Goal: Browse casually: Explore the website without a specific task or goal

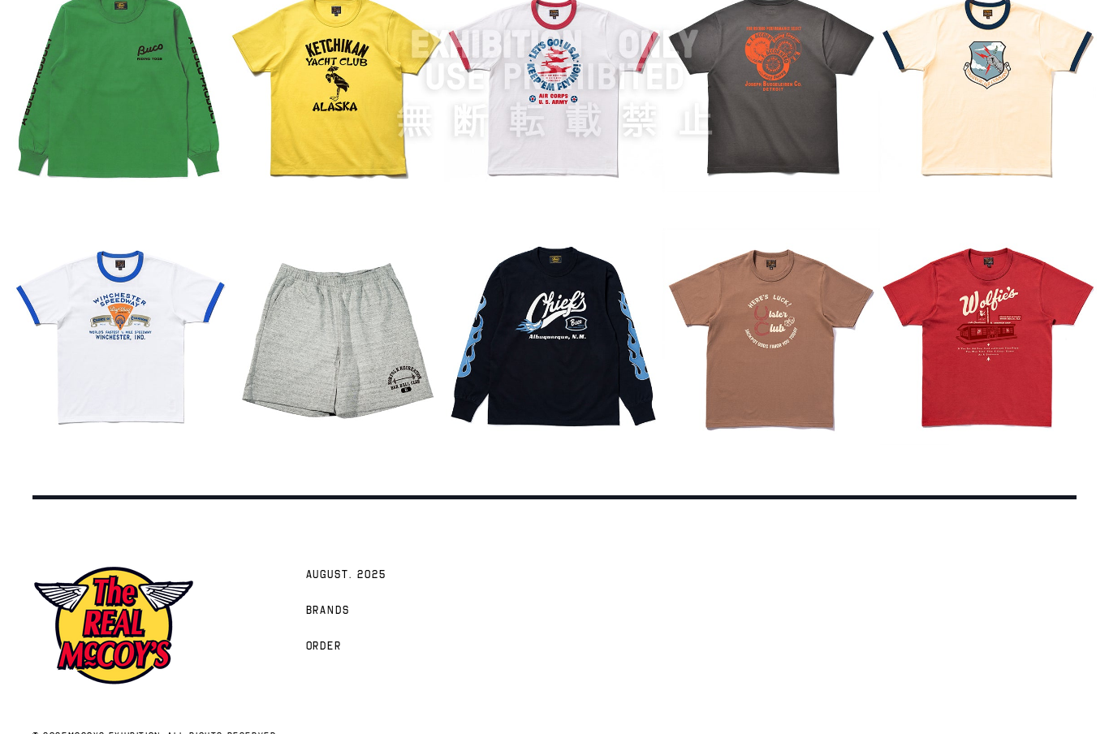
scroll to position [1997, 0]
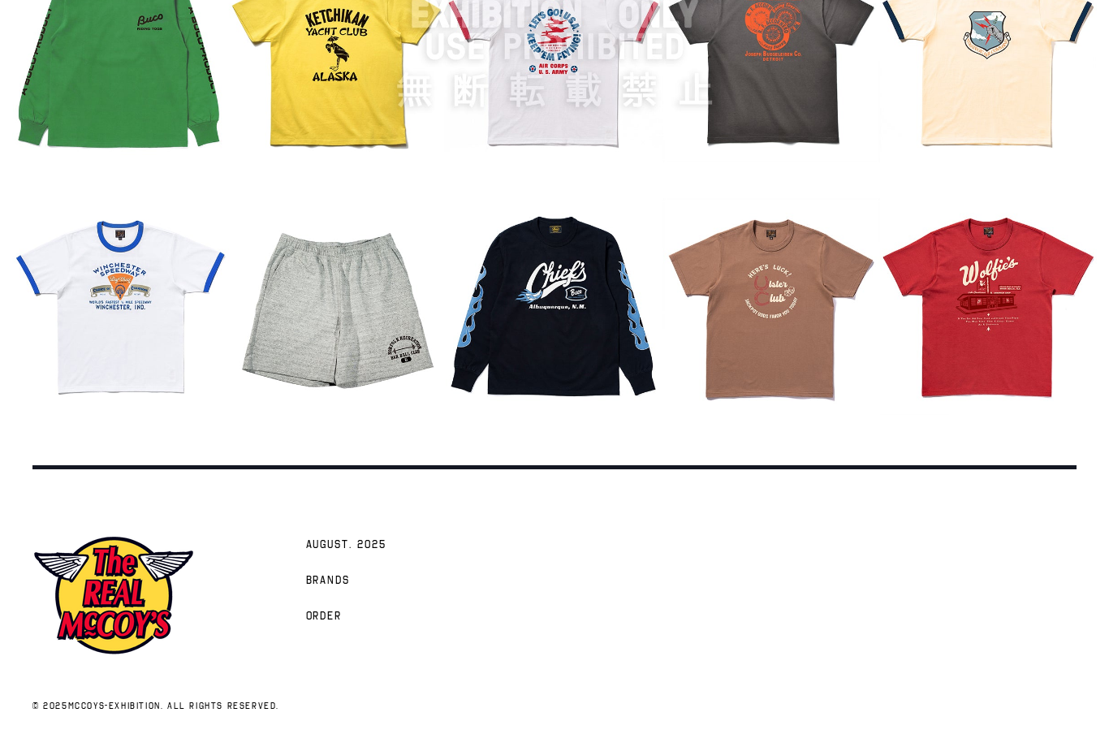
click at [361, 554] on span "AUGUST. 2025" at bounding box center [346, 546] width 80 height 16
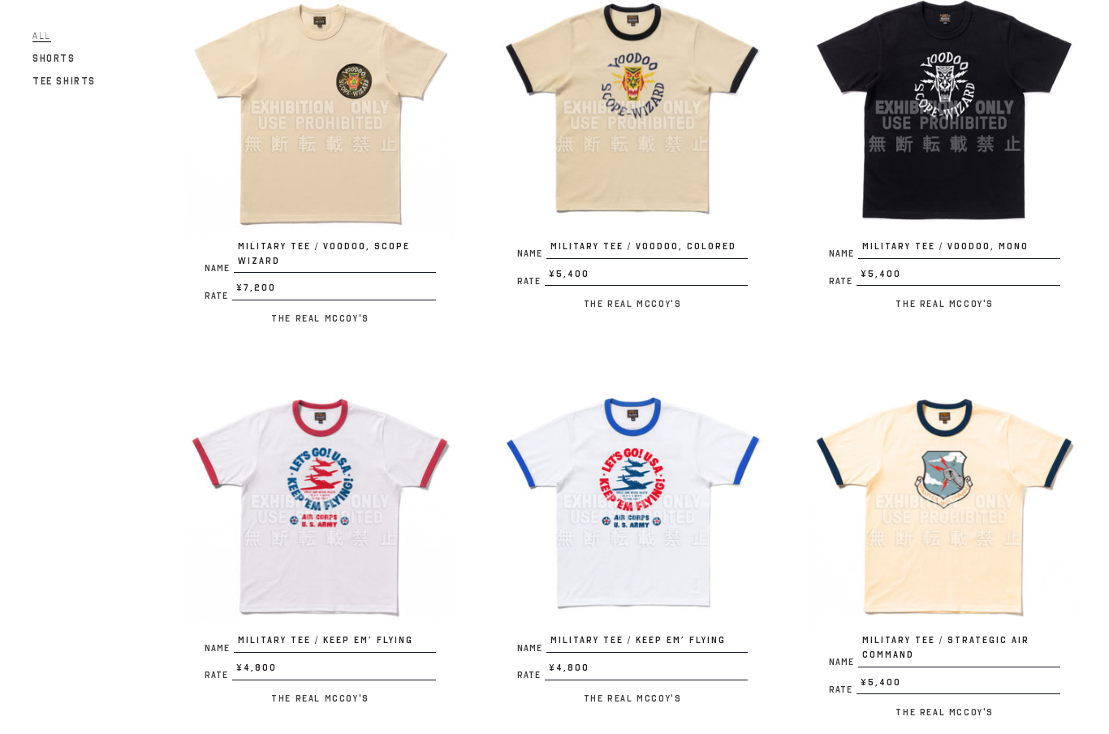
scroll to position [230, 0]
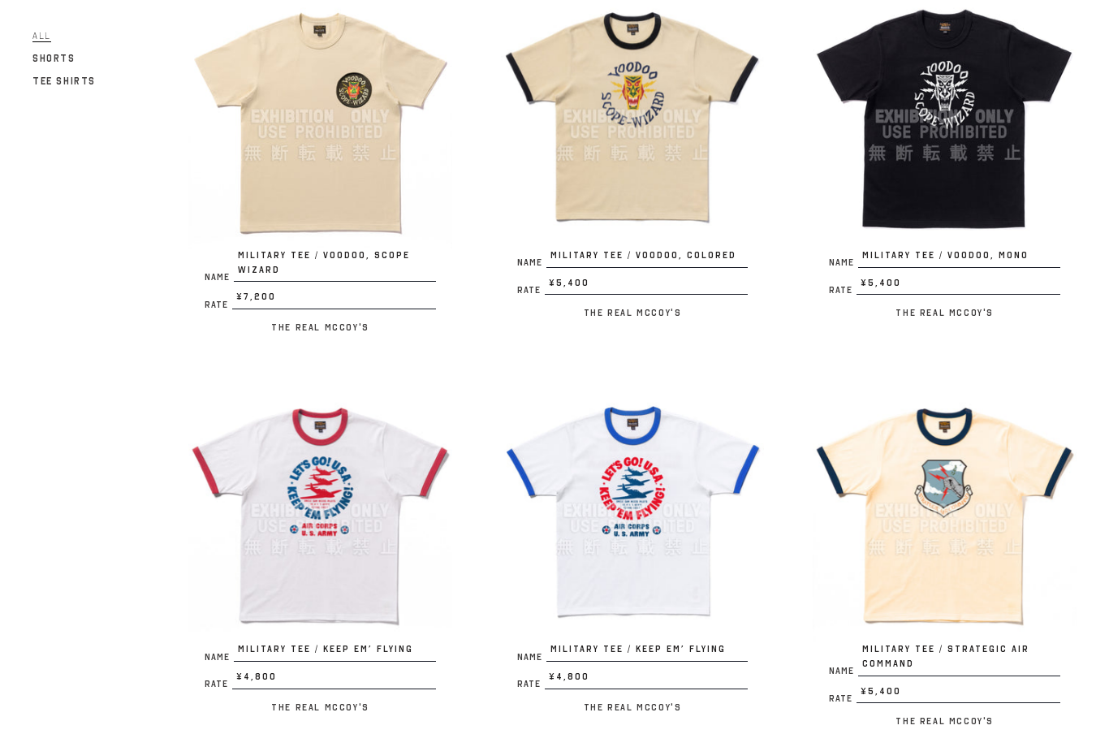
click at [658, 150] on div at bounding box center [633, 117] width 264 height 264
click at [972, 136] on div at bounding box center [945, 117] width 264 height 264
click at [972, 123] on div at bounding box center [945, 117] width 264 height 264
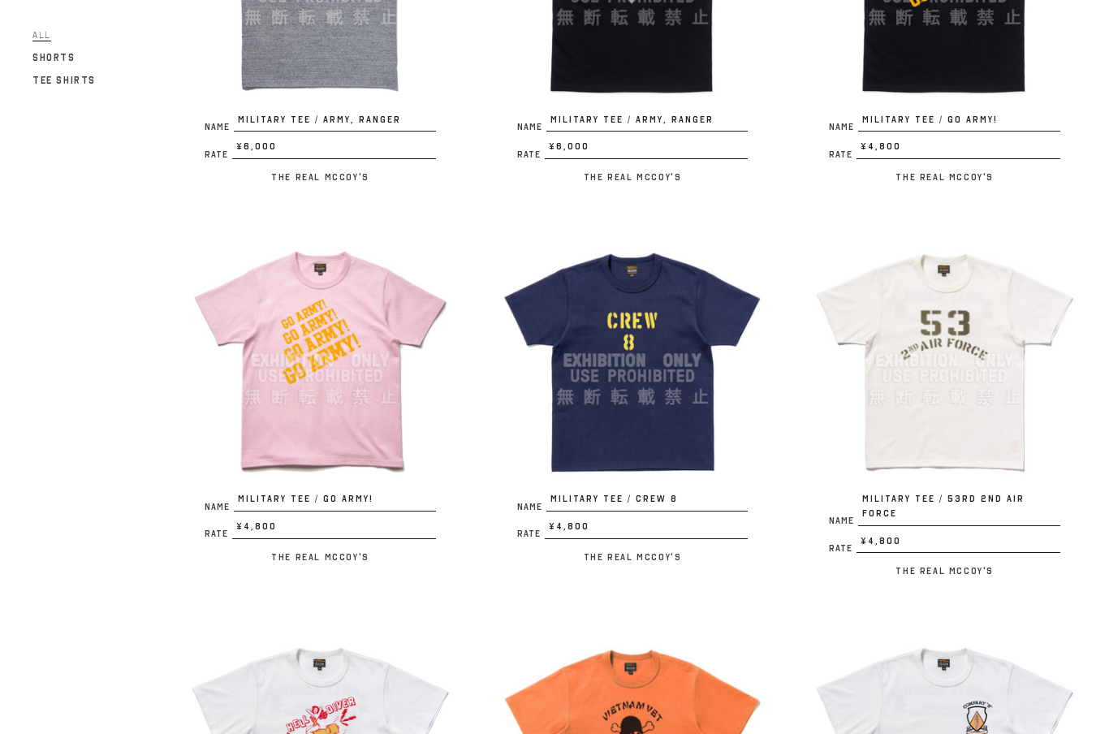
scroll to position [1155, 0]
